Goal: Browse casually: Explore the website without a specific task or goal

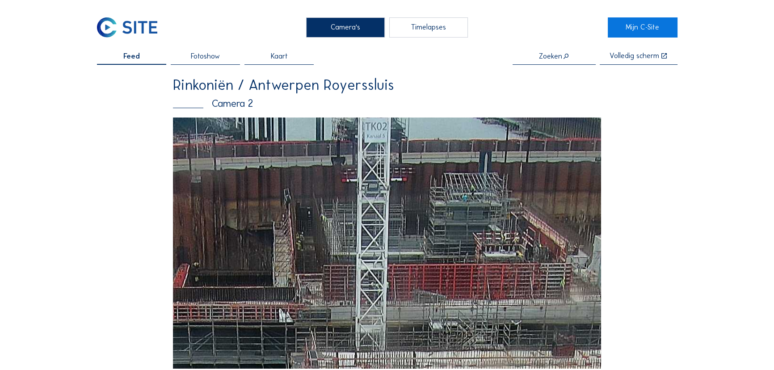
drag, startPoint x: 483, startPoint y: 263, endPoint x: 741, endPoint y: 207, distance: 264.2
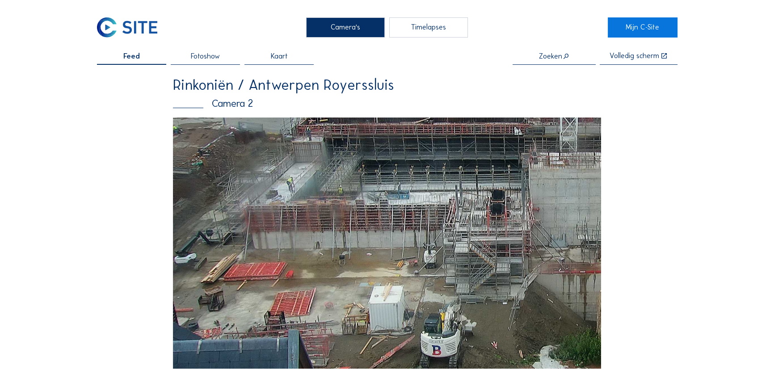
drag, startPoint x: 376, startPoint y: 273, endPoint x: 447, endPoint y: 193, distance: 106.3
click at [447, 193] on img at bounding box center [387, 242] width 428 height 251
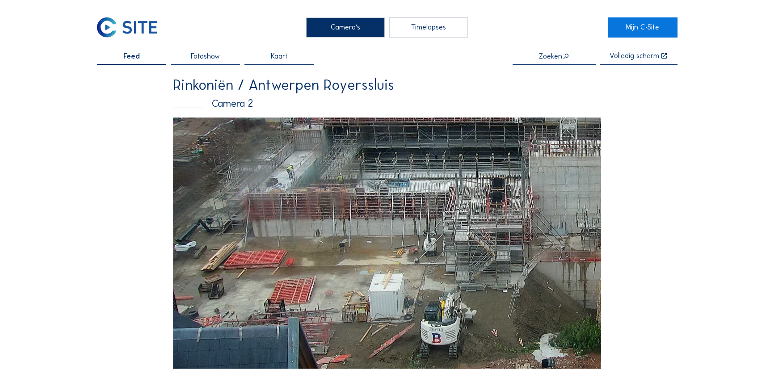
drag, startPoint x: 476, startPoint y: 263, endPoint x: 477, endPoint y: 248, distance: 15.2
click at [476, 250] on img at bounding box center [387, 242] width 428 height 251
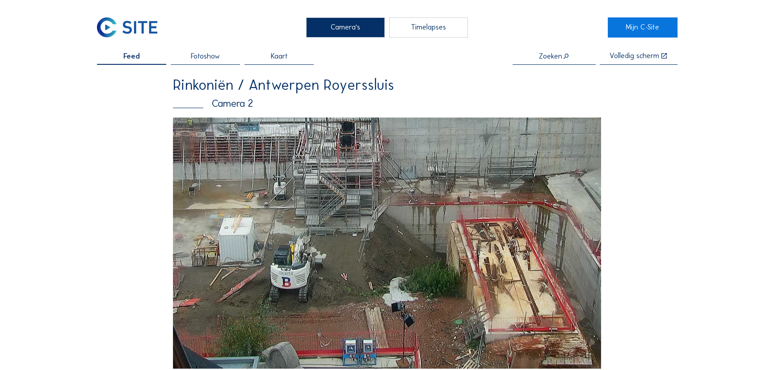
drag, startPoint x: 516, startPoint y: 260, endPoint x: 304, endPoint y: 120, distance: 254.5
click at [304, 121] on img at bounding box center [387, 242] width 428 height 251
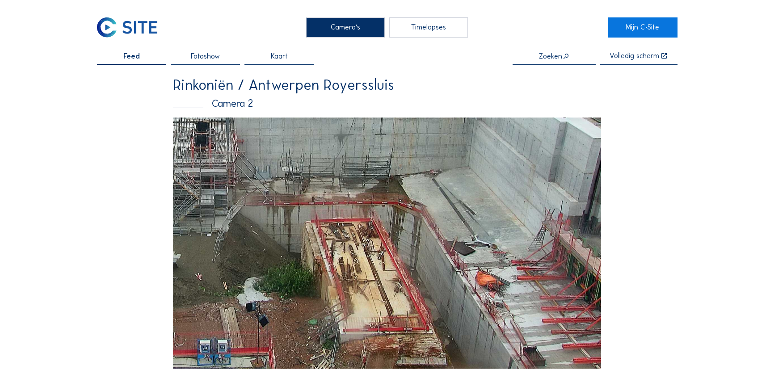
drag, startPoint x: 544, startPoint y: 268, endPoint x: 179, endPoint y: 151, distance: 383.9
click at [179, 151] on img at bounding box center [387, 242] width 428 height 251
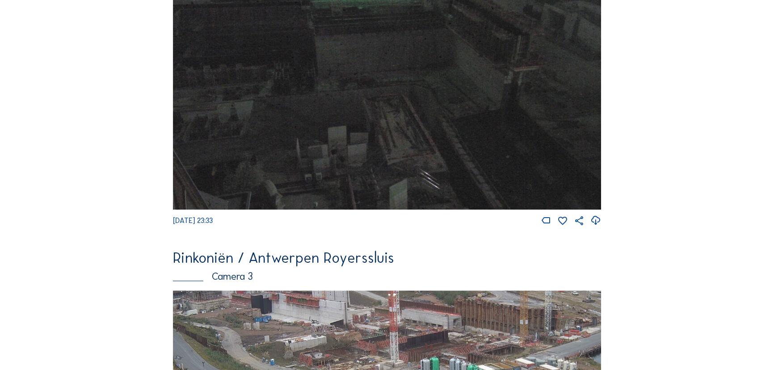
scroll to position [1056, 0]
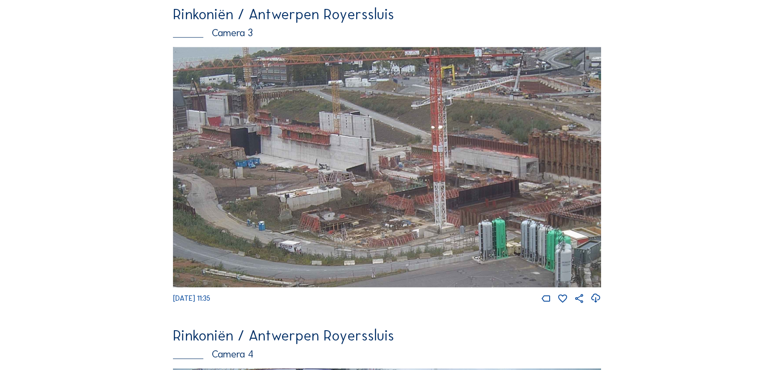
drag, startPoint x: 497, startPoint y: 161, endPoint x: 422, endPoint y: 389, distance: 239.7
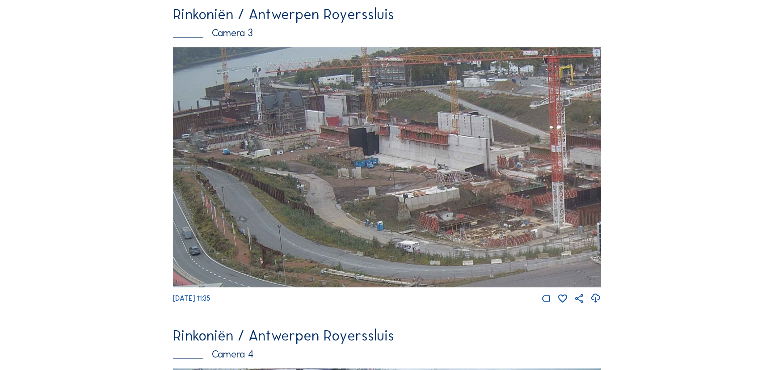
drag, startPoint x: 318, startPoint y: 188, endPoint x: 395, endPoint y: 226, distance: 86.3
click at [395, 226] on img at bounding box center [387, 167] width 428 height 241
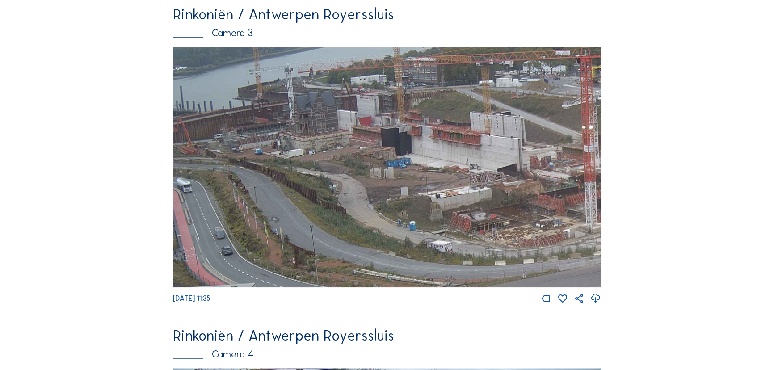
drag, startPoint x: 356, startPoint y: 152, endPoint x: 599, endPoint y: 214, distance: 250.8
click at [599, 214] on img at bounding box center [387, 167] width 428 height 241
drag, startPoint x: 363, startPoint y: 168, endPoint x: 532, endPoint y: 206, distance: 173.5
click at [532, 206] on img at bounding box center [387, 167] width 428 height 241
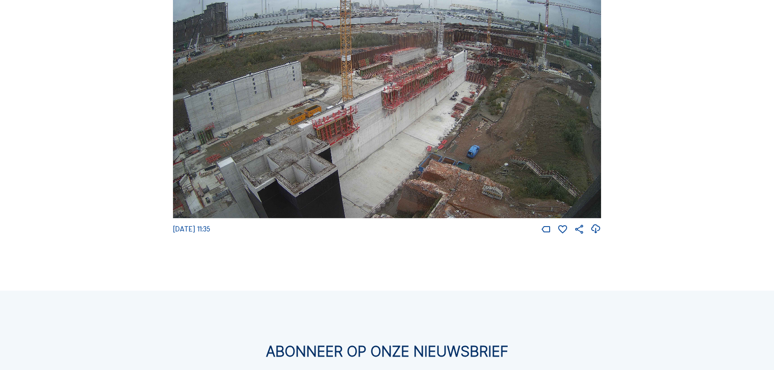
scroll to position [1462, 0]
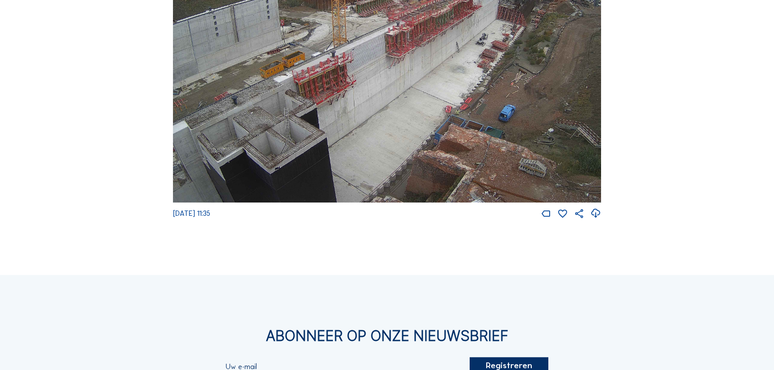
drag, startPoint x: 422, startPoint y: 143, endPoint x: 441, endPoint y: 20, distance: 124.8
click at [441, 20] on img at bounding box center [387, 82] width 428 height 241
